Goal: Navigation & Orientation: Find specific page/section

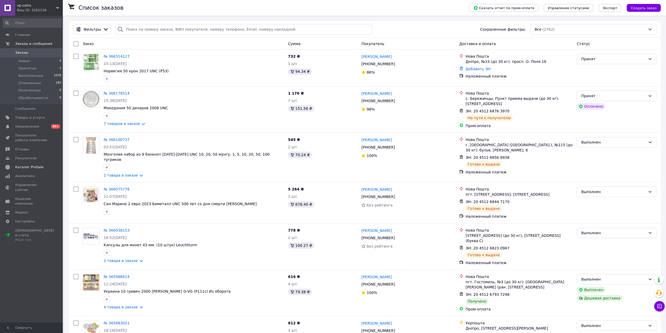
click at [37, 167] on span "Каталог ProSale" at bounding box center [29, 167] width 28 height 5
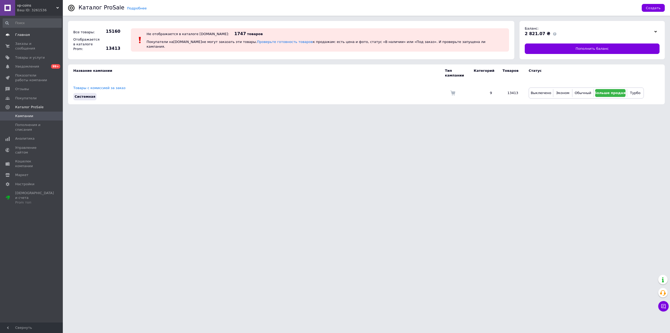
click at [31, 35] on span "Главная" at bounding box center [31, 34] width 33 height 5
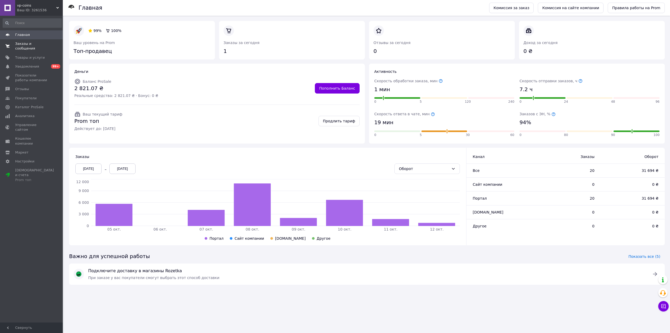
click at [46, 42] on span "Заказы и сообщения" at bounding box center [31, 45] width 33 height 9
